Goal: Information Seeking & Learning: Learn about a topic

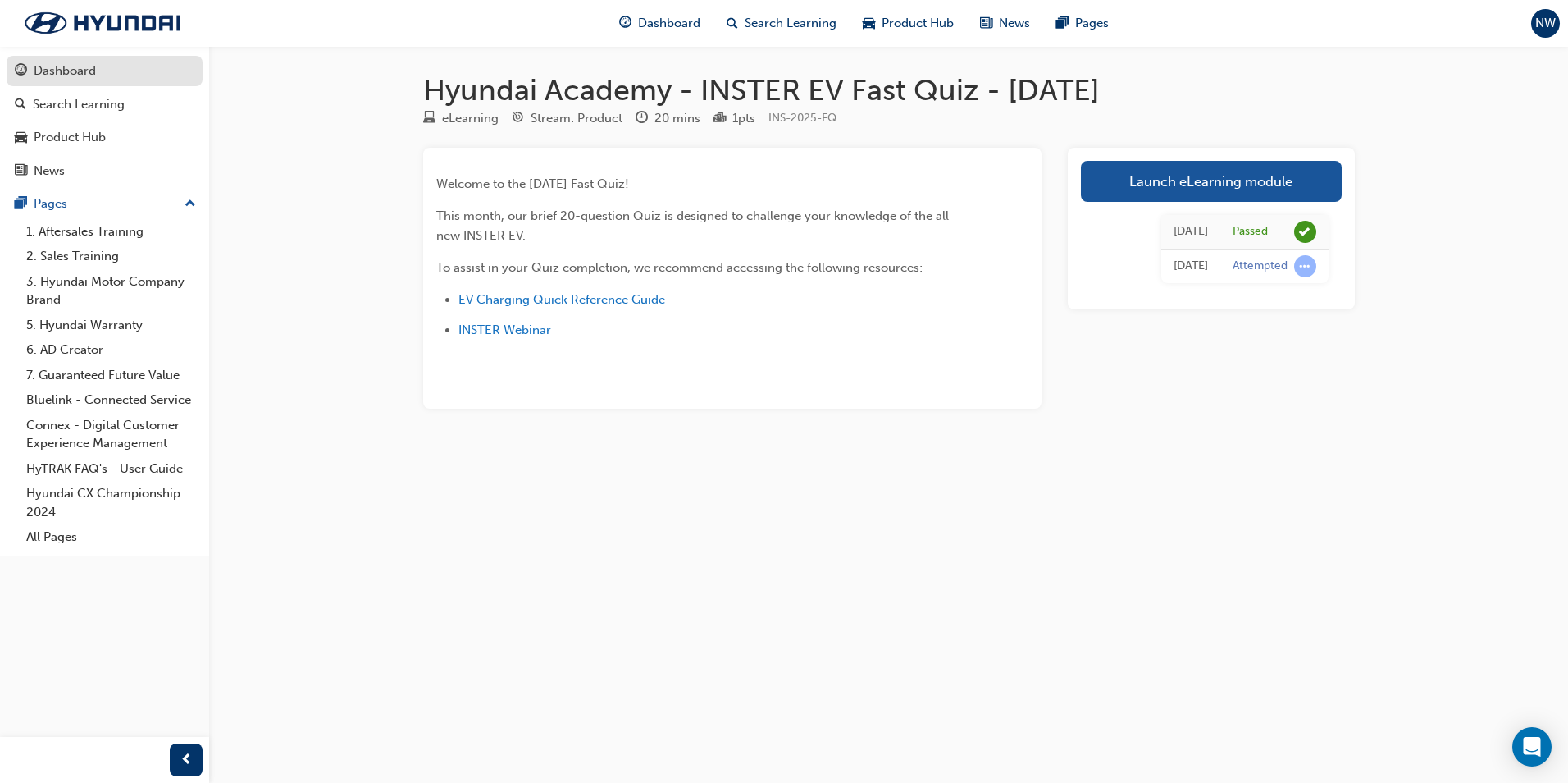
click at [64, 76] on div "Dashboard" at bounding box center [65, 71] width 62 height 19
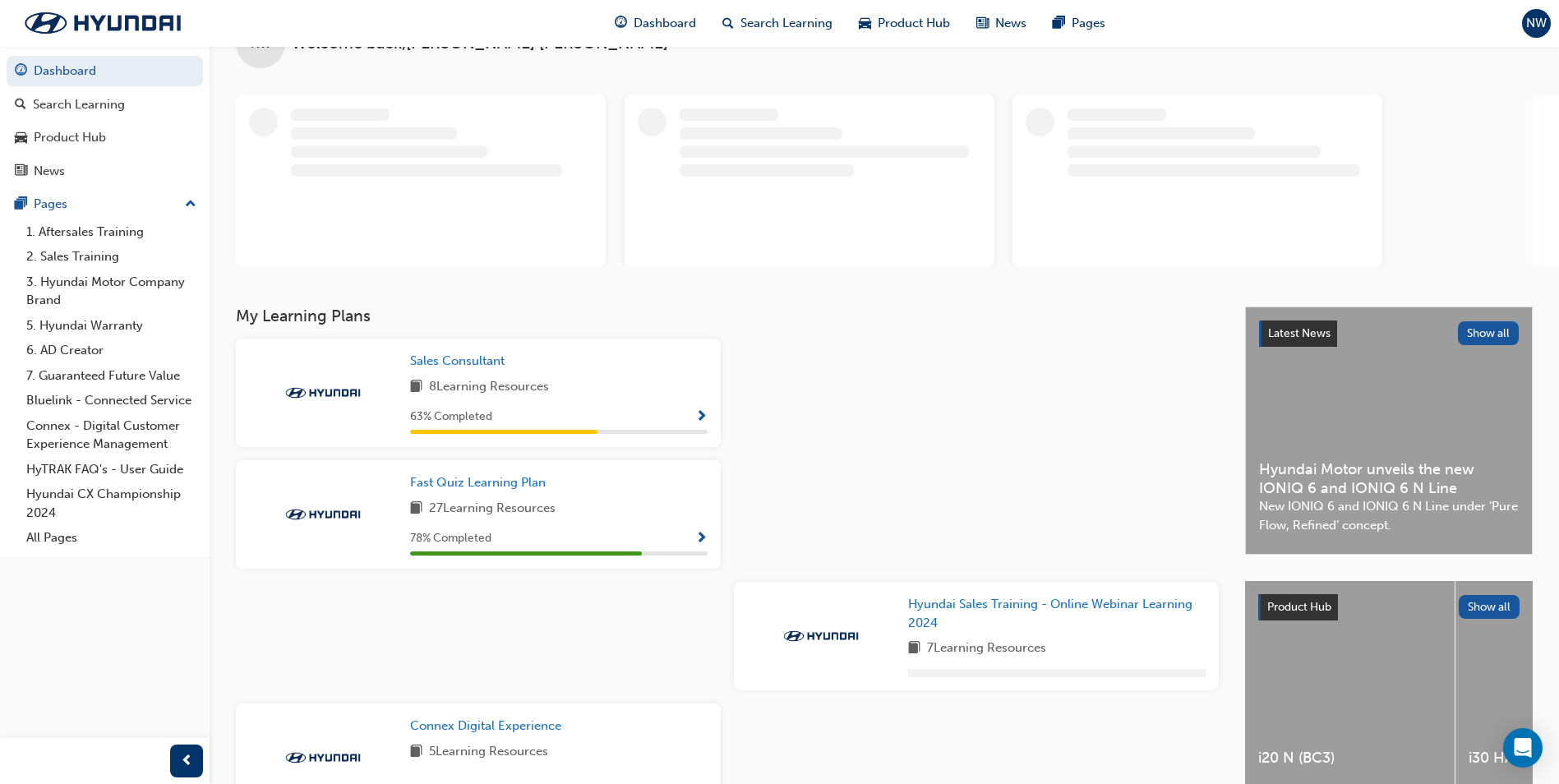
scroll to position [164, 0]
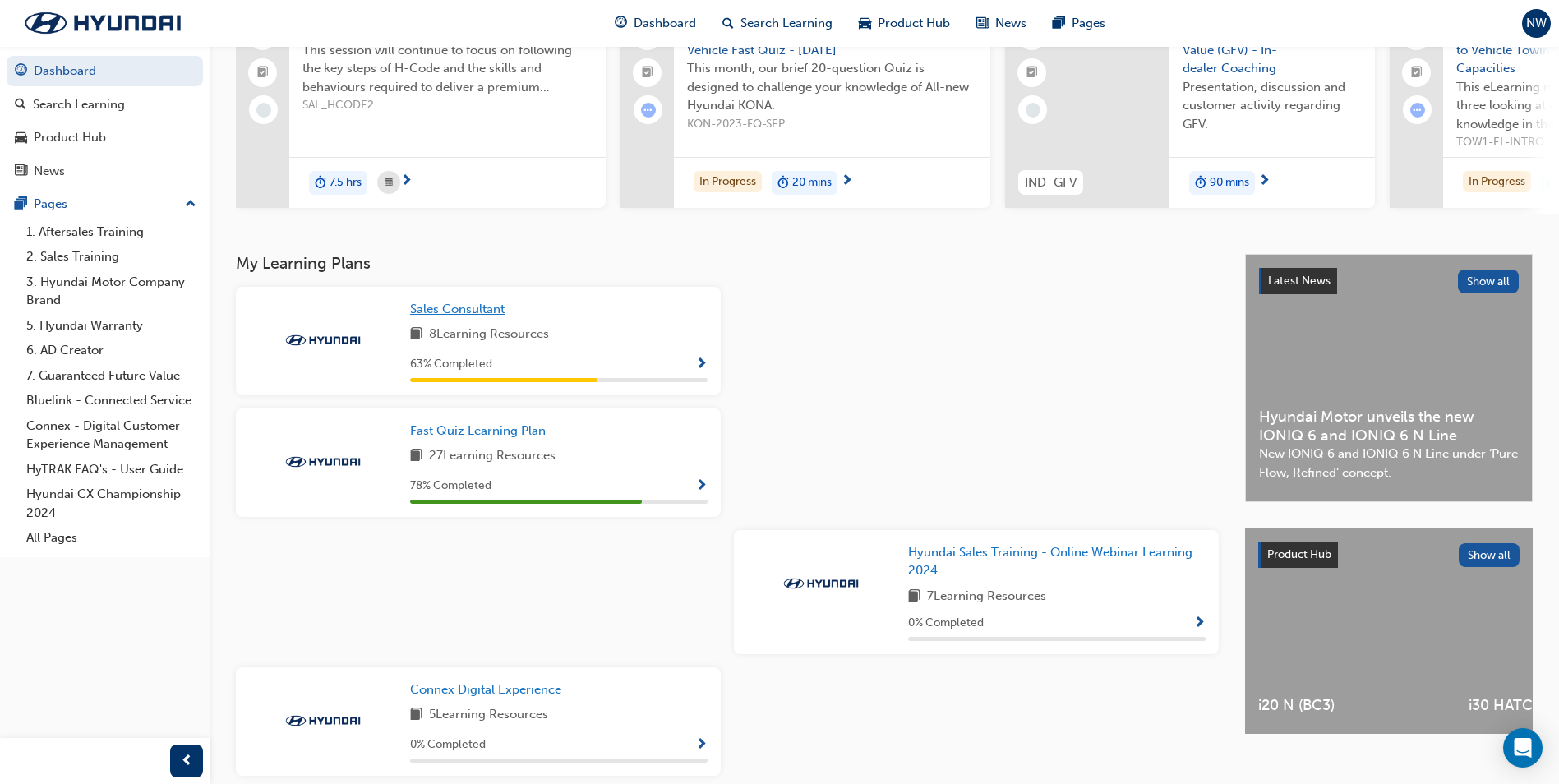
click at [481, 310] on span "Sales Consultant" at bounding box center [457, 309] width 95 height 15
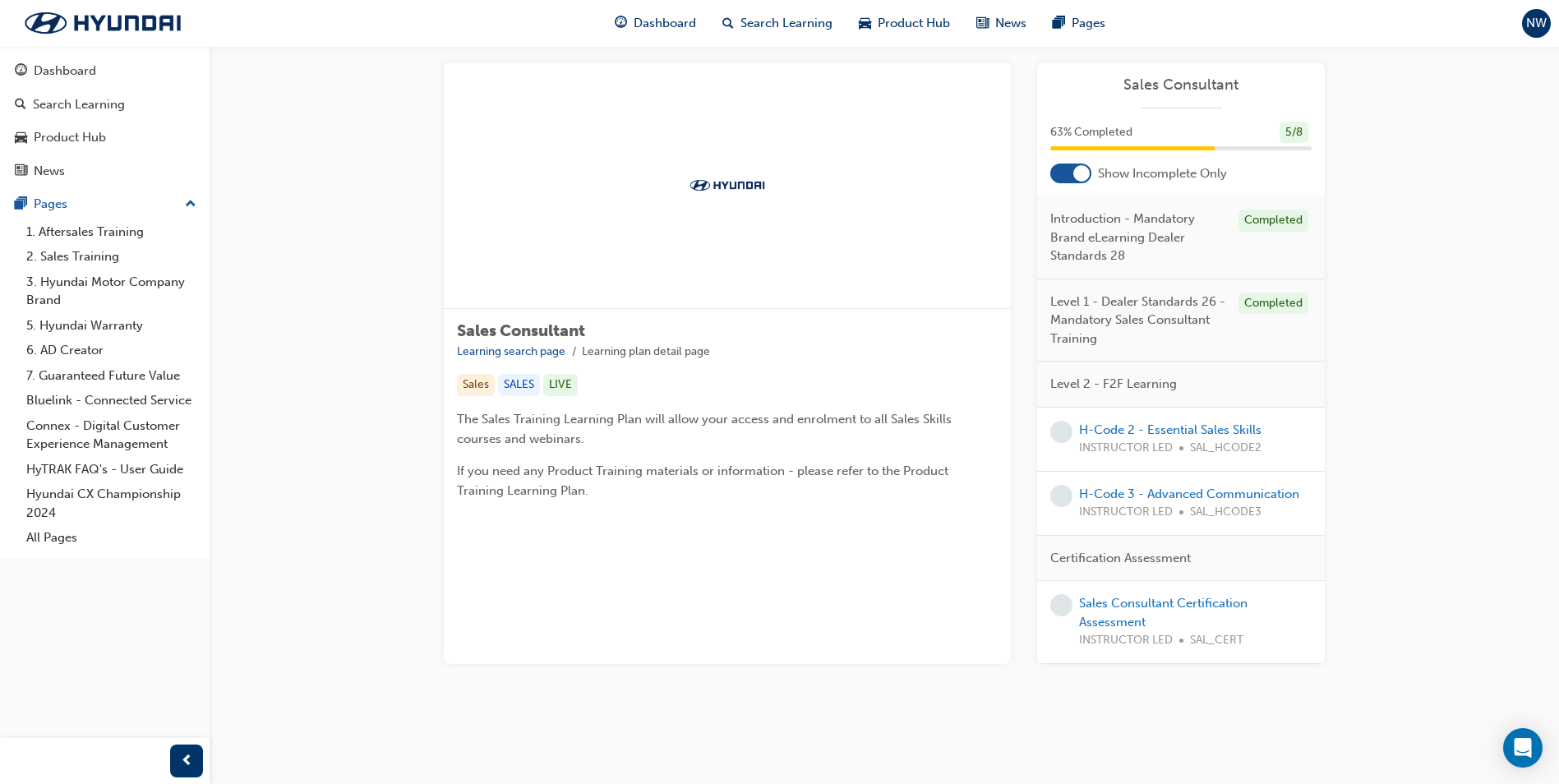
scroll to position [226, 0]
click at [1129, 422] on link "H-Code 2 - Essential Sales Skills" at bounding box center [1170, 429] width 183 height 15
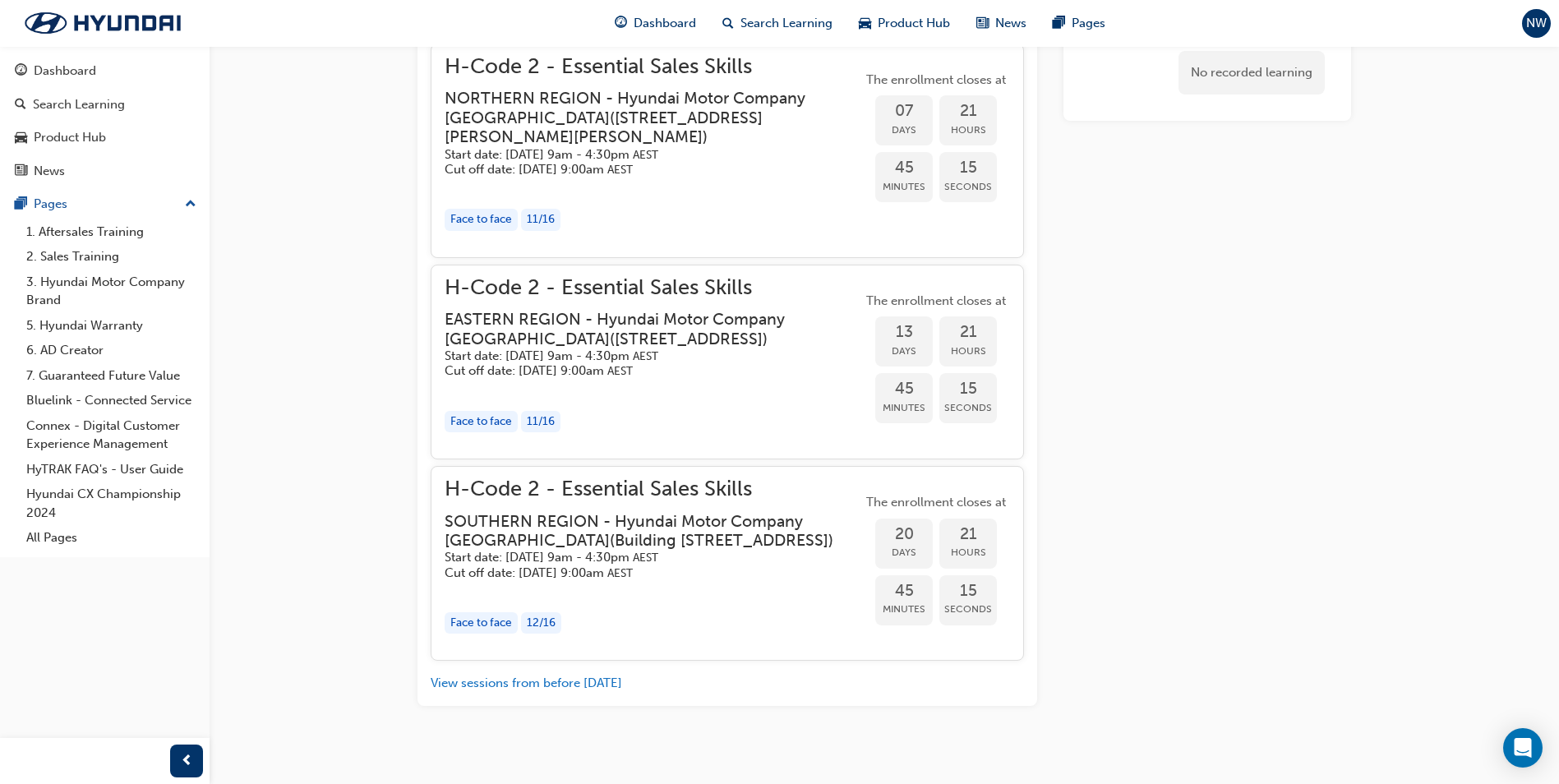
scroll to position [904, 0]
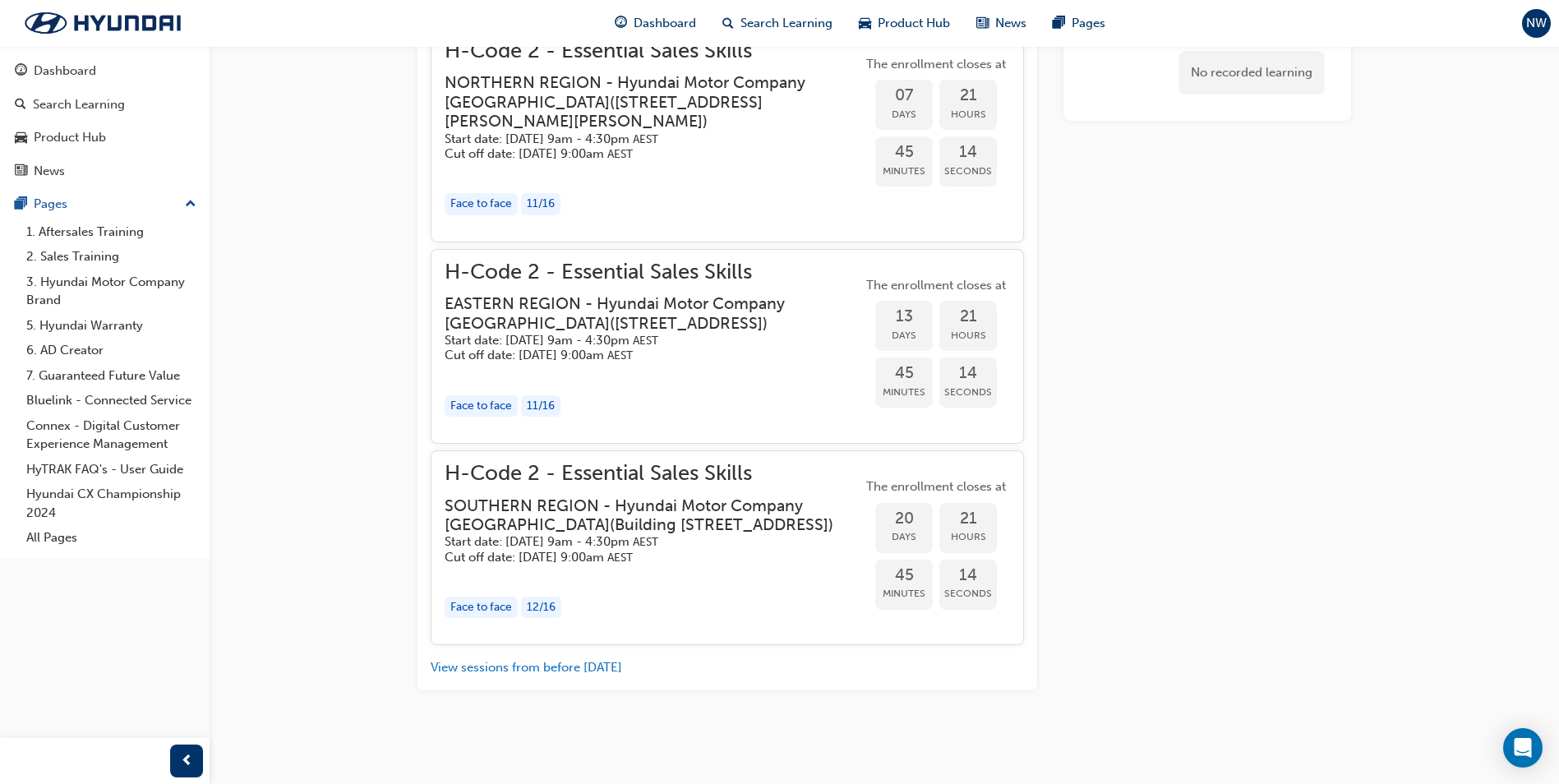
click at [670, 115] on h3 "NORTHERN REGION - Hyundai Motor Company [GEOGRAPHIC_DATA] ( [STREET_ADDRESS][PE…" at bounding box center [640, 102] width 391 height 57
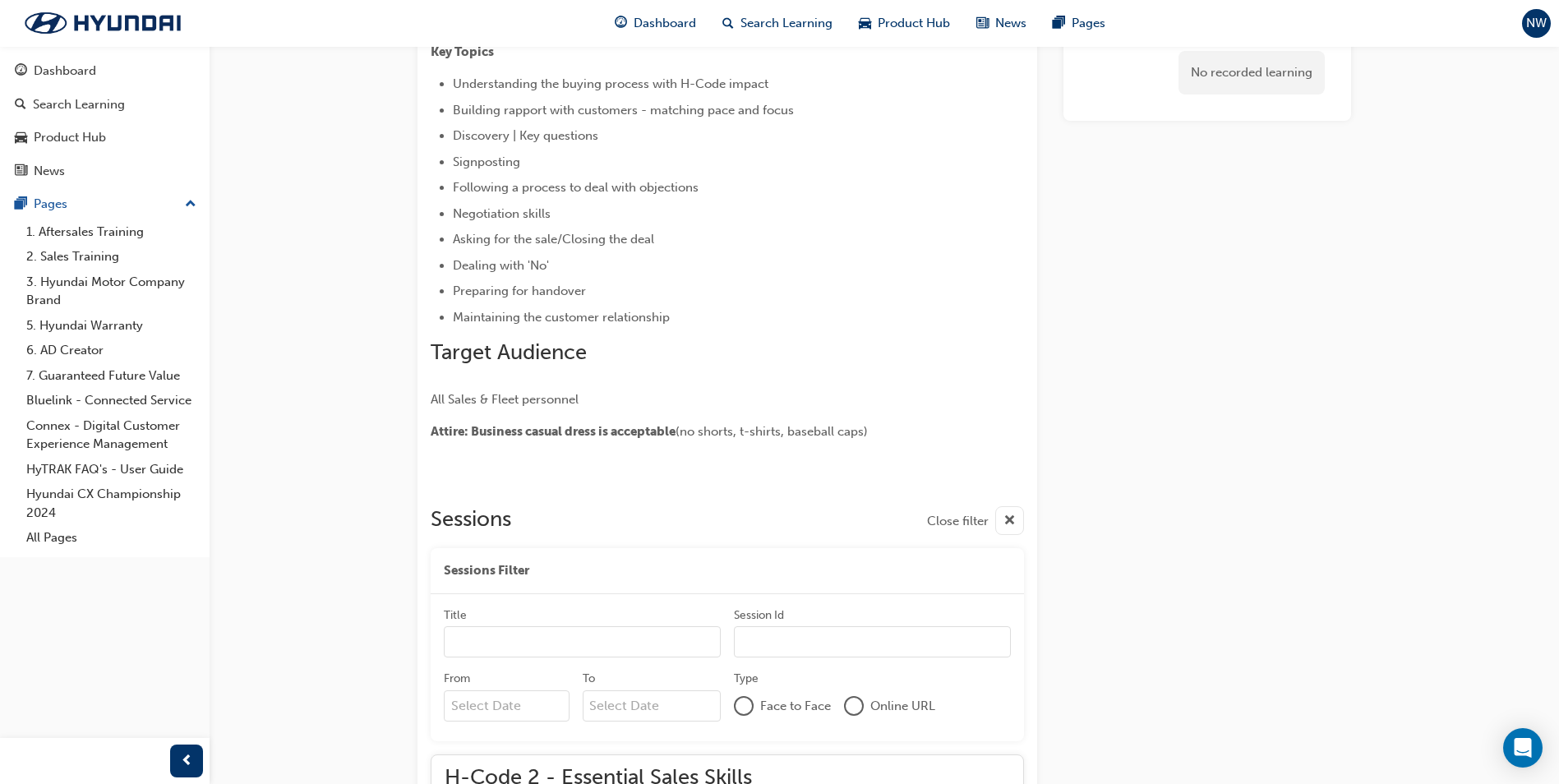
scroll to position [247, 0]
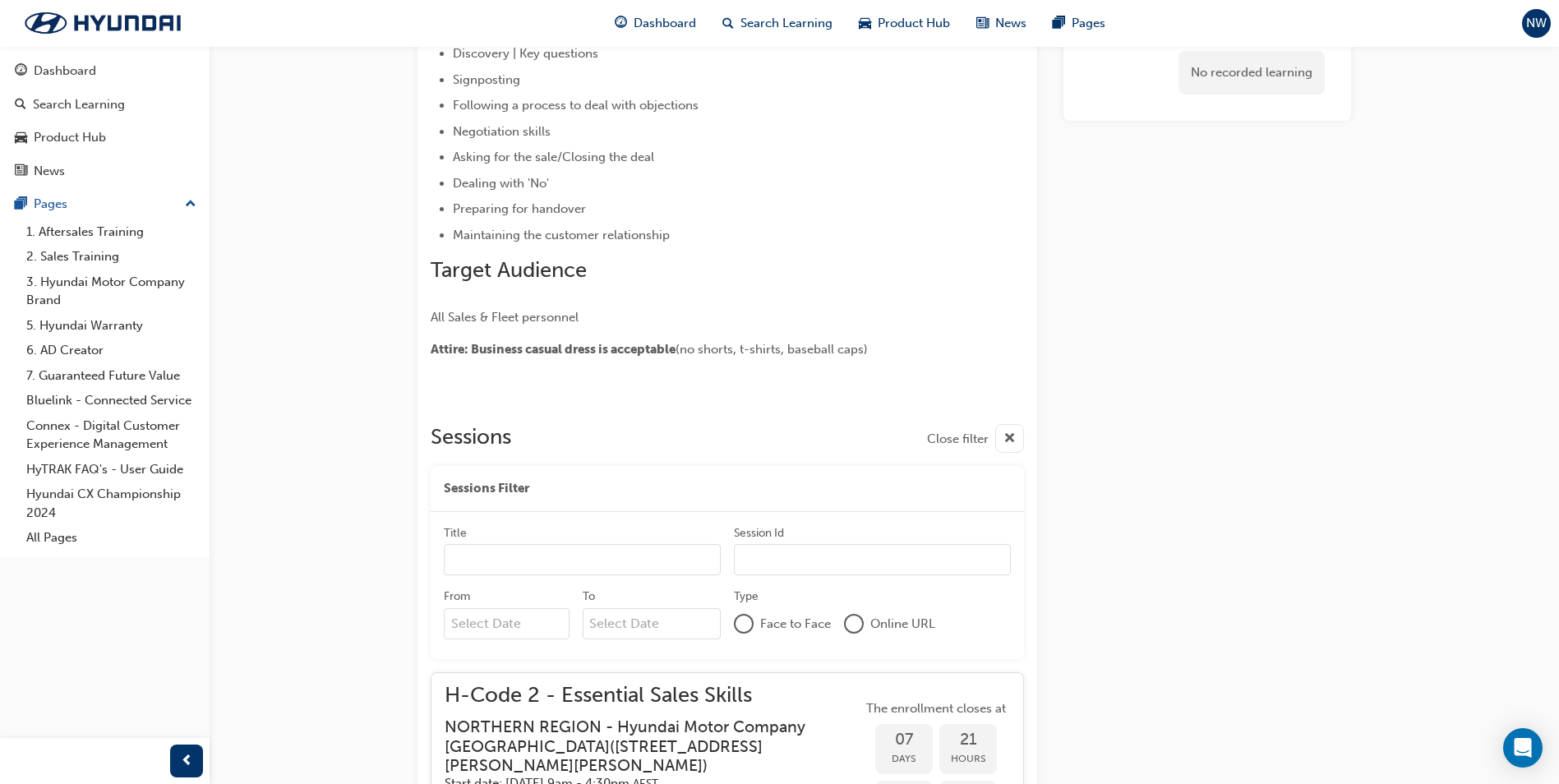
click at [742, 622] on div at bounding box center [743, 623] width 17 height 17
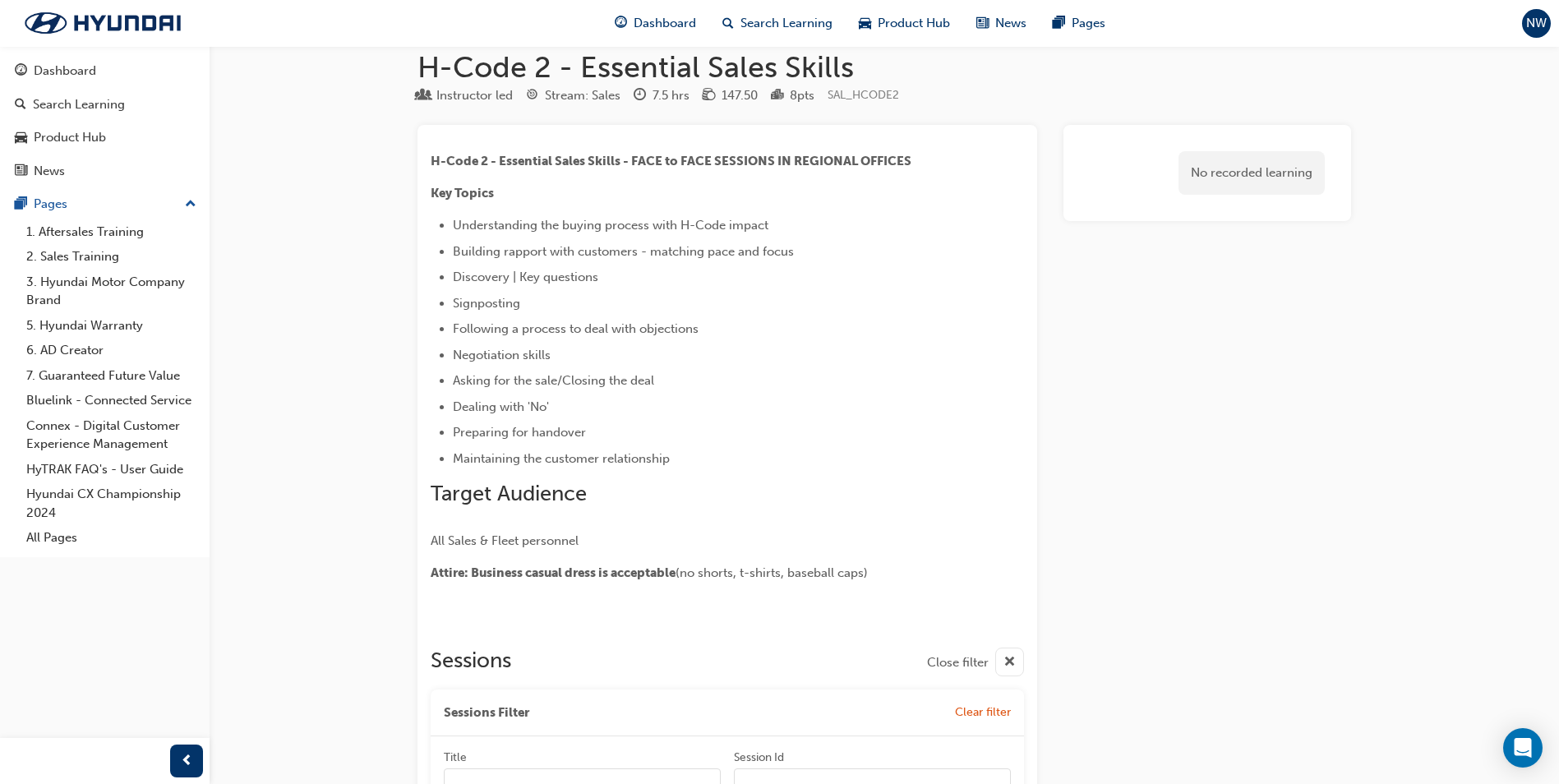
scroll to position [0, 0]
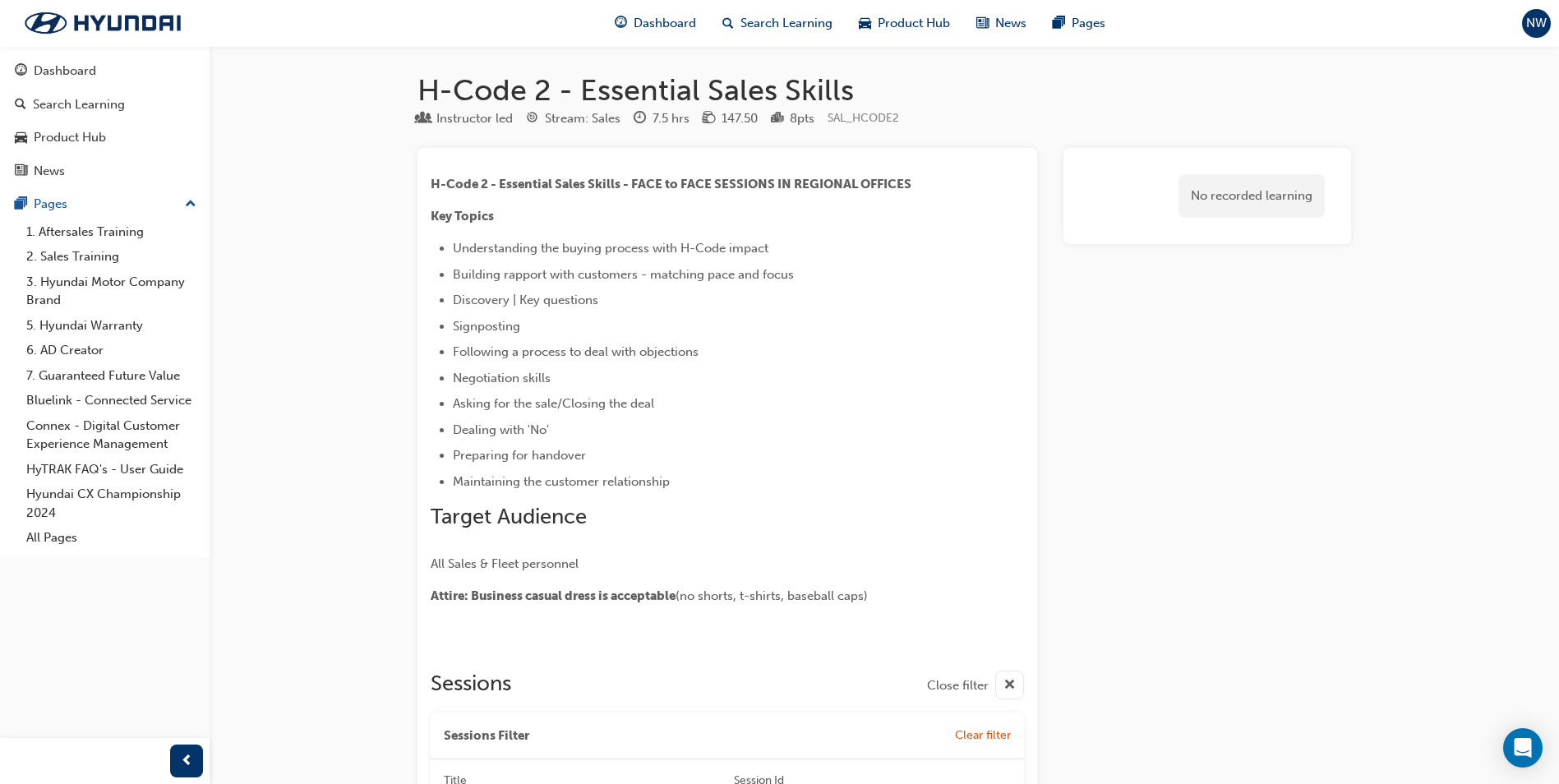
click at [998, 682] on div "button" at bounding box center [1009, 684] width 29 height 29
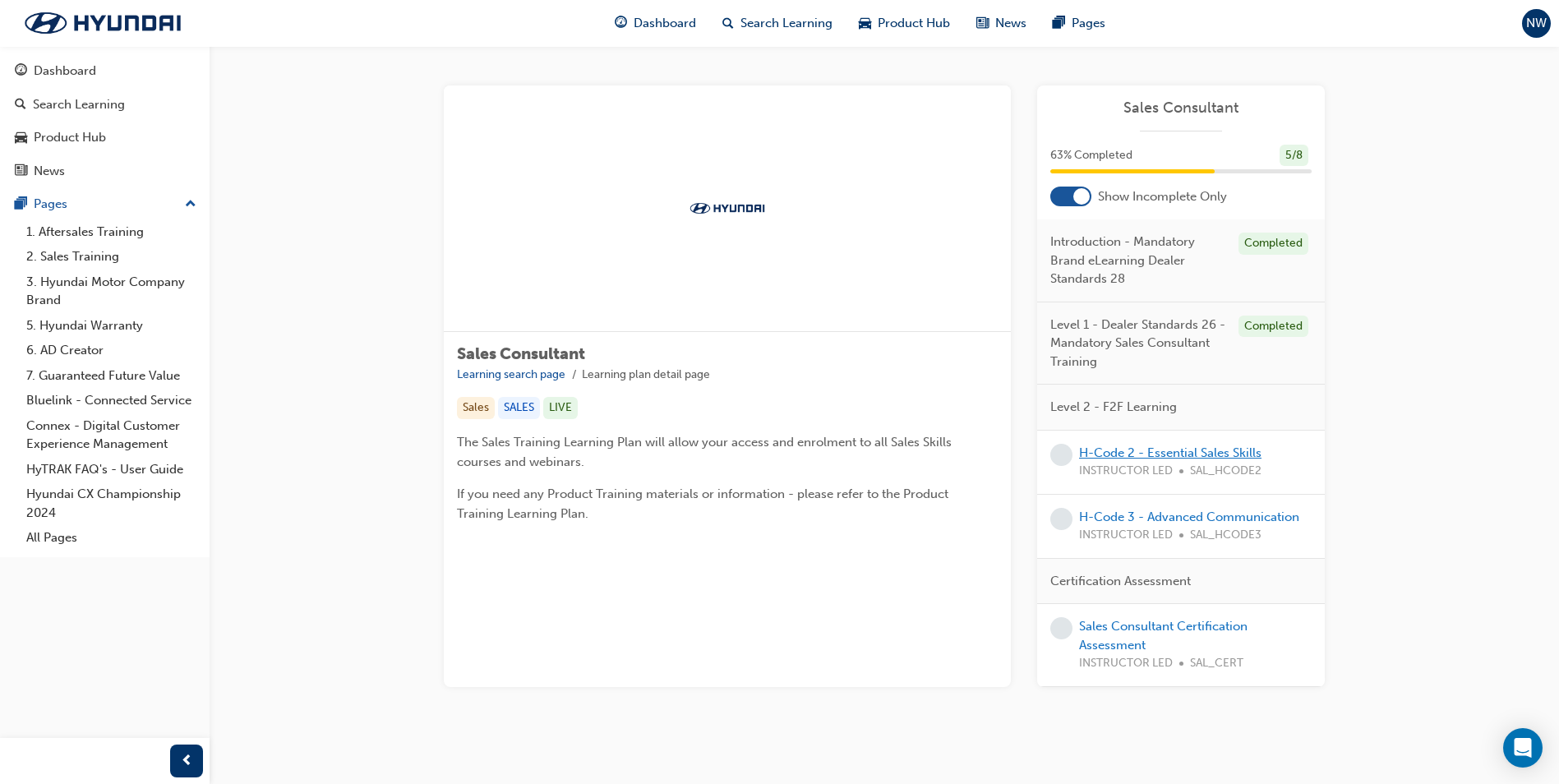
click at [1147, 448] on link "H-Code 2 - Essential Sales Skills" at bounding box center [1170, 452] width 183 height 15
